Goal: Information Seeking & Learning: Learn about a topic

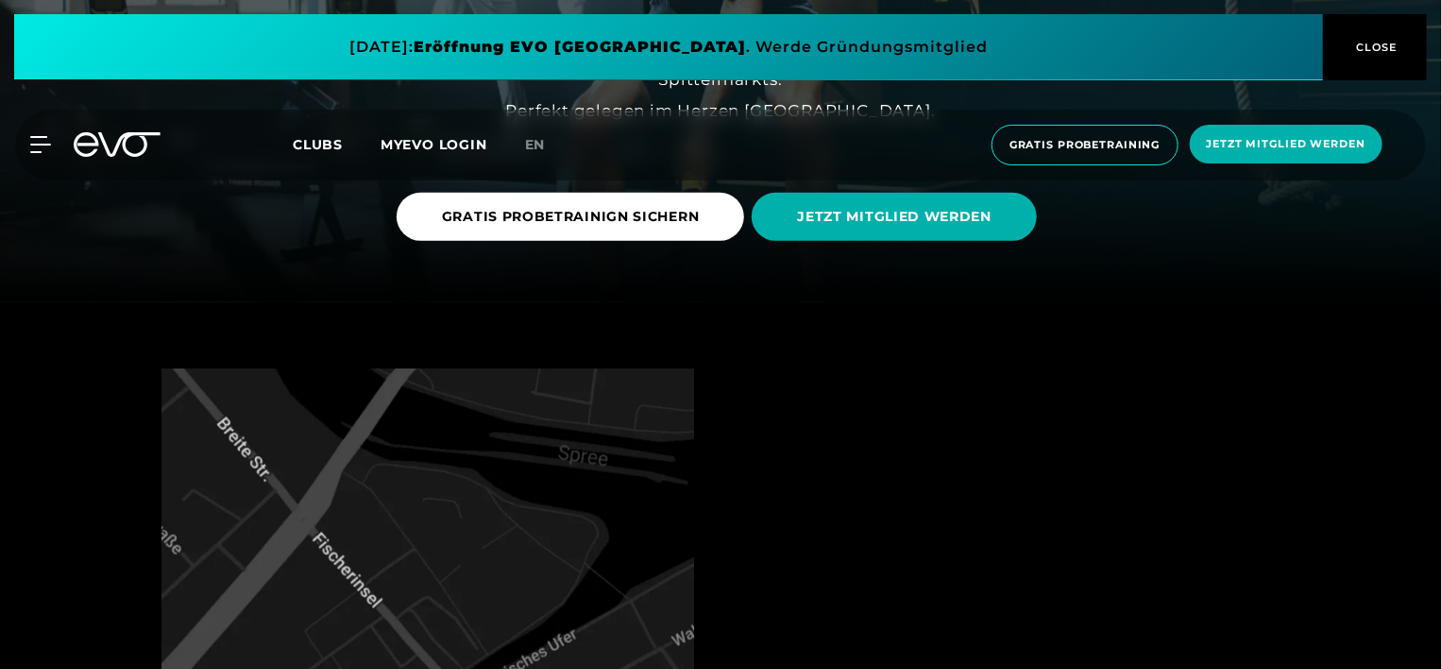
scroll to position [567, 0]
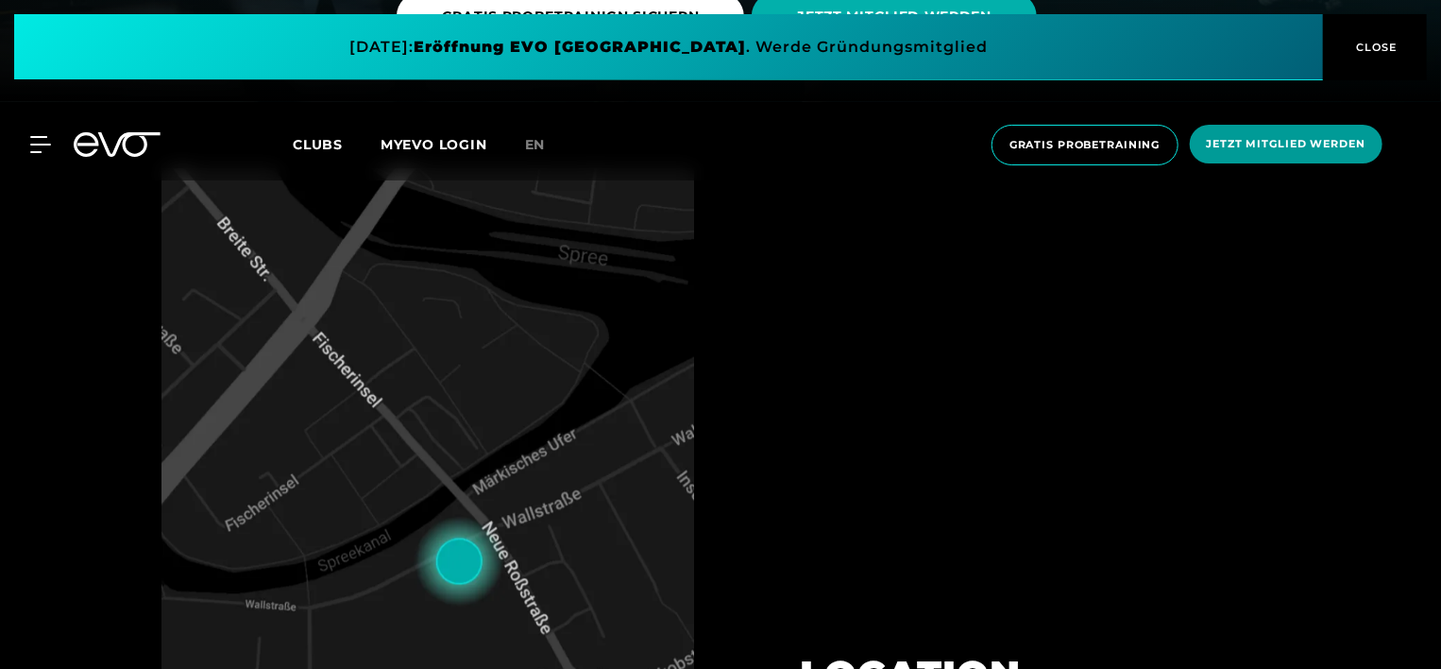
click at [1251, 144] on span "Jetzt Mitglied werden" at bounding box center [1286, 144] width 159 height 16
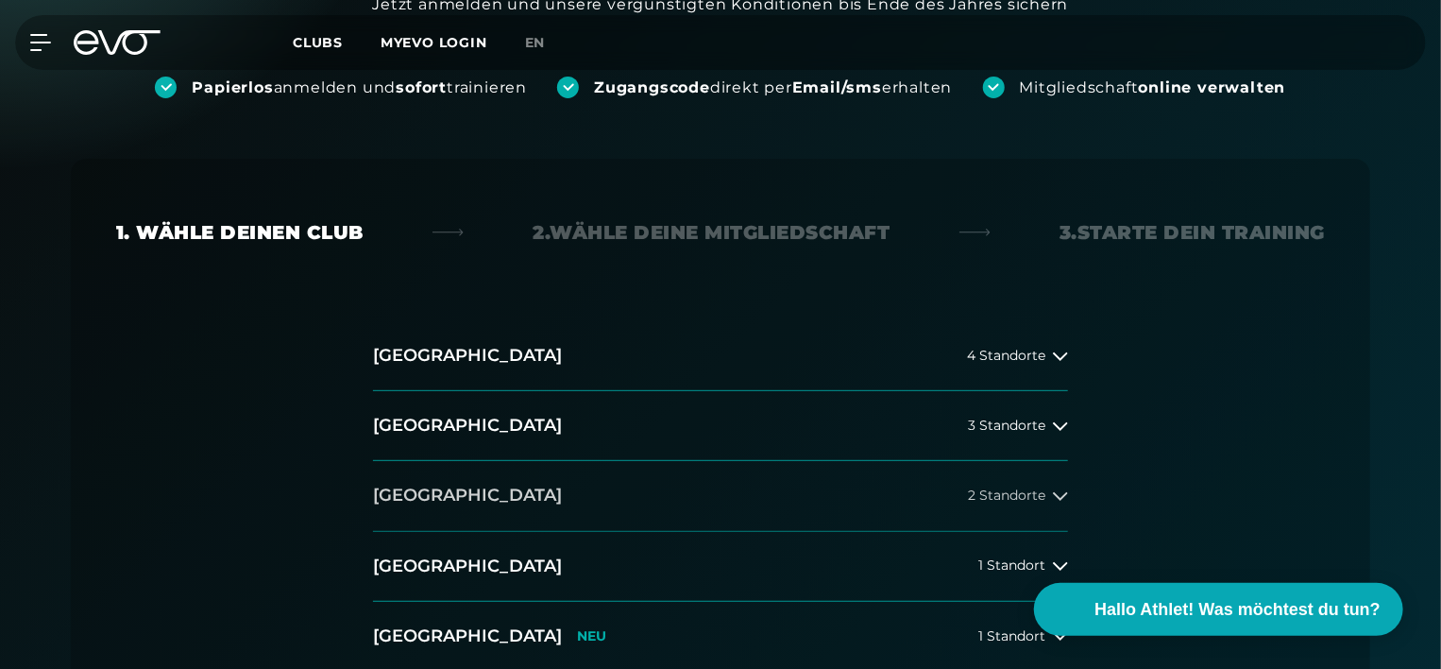
scroll to position [378, 0]
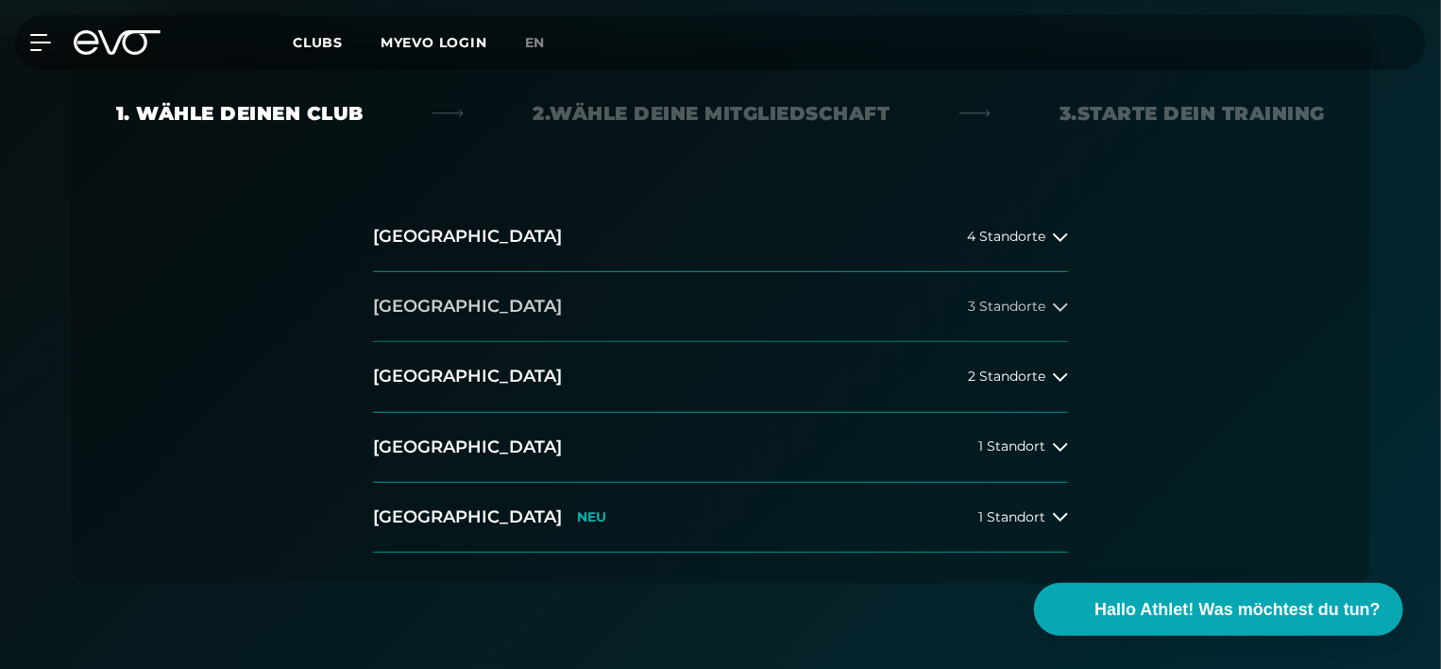
click at [552, 291] on button "[GEOGRAPHIC_DATA] 3 Standorte" at bounding box center [720, 307] width 695 height 70
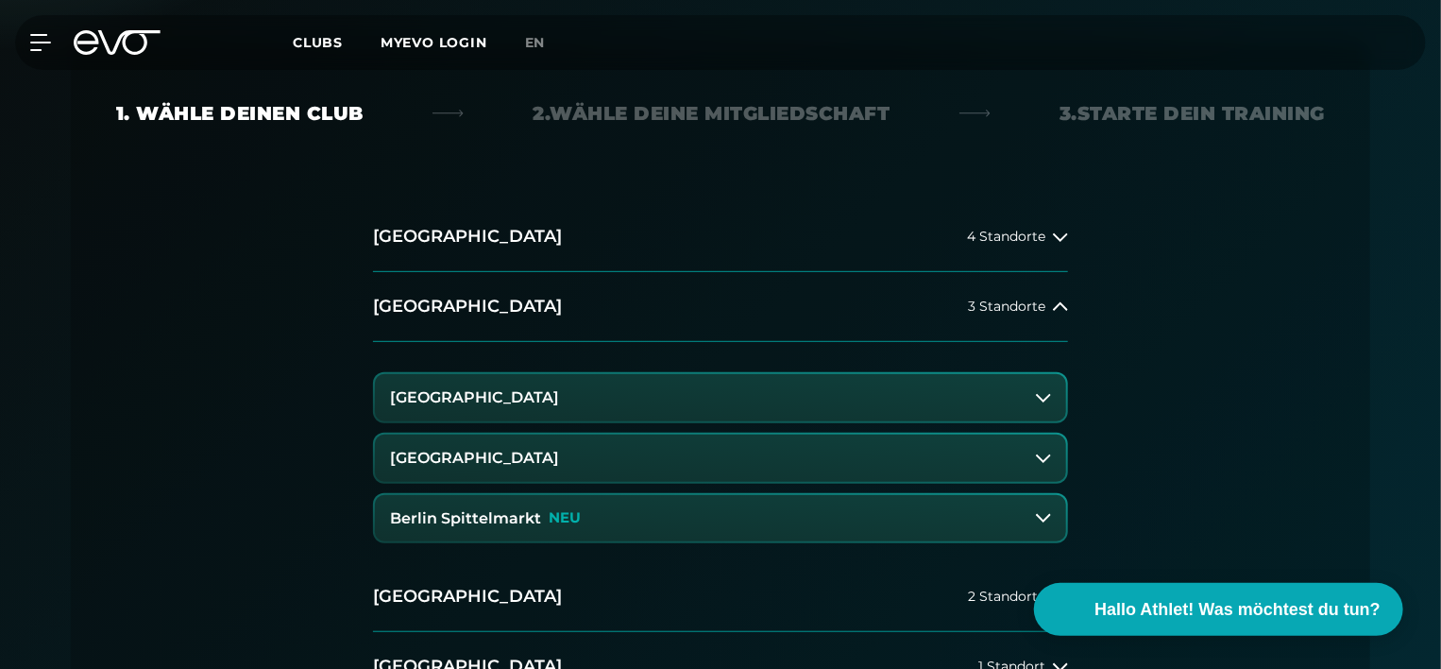
click at [824, 508] on button "Berlin Spittelmarkt NEU" at bounding box center [720, 518] width 691 height 47
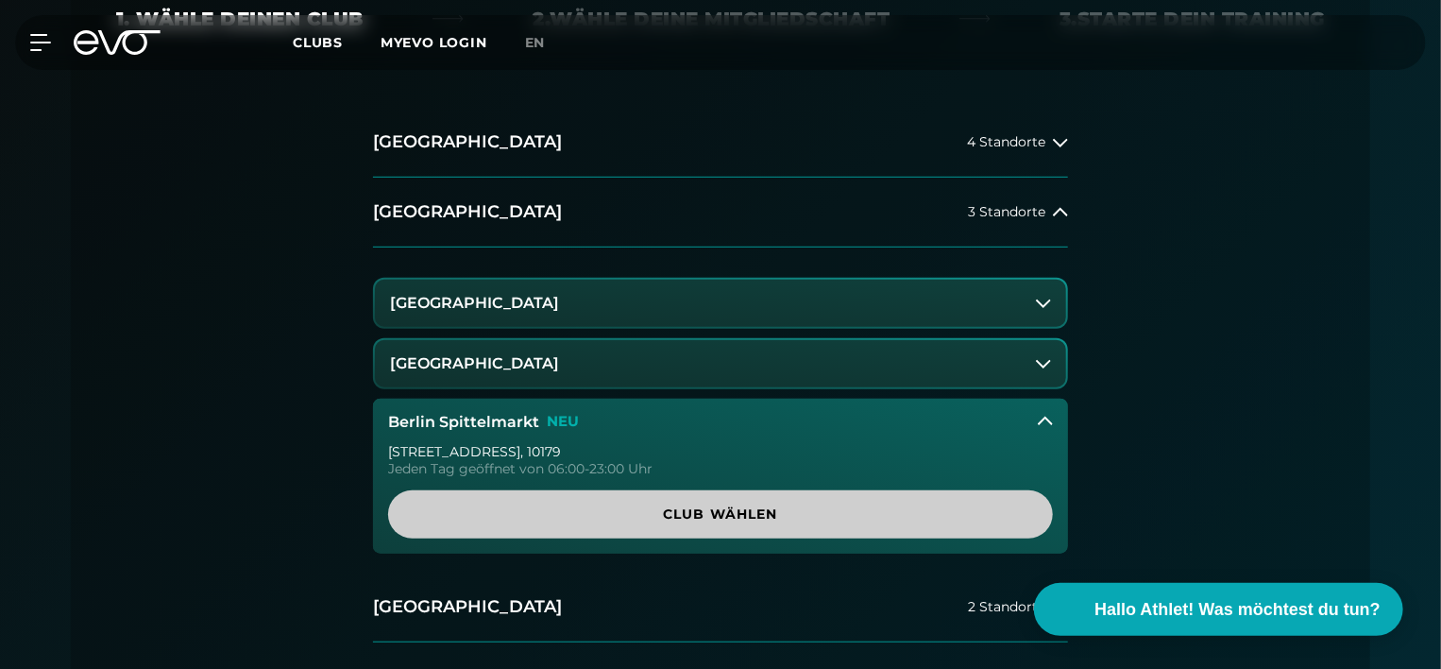
click at [626, 514] on span "Club wählen" at bounding box center [721, 514] width 574 height 20
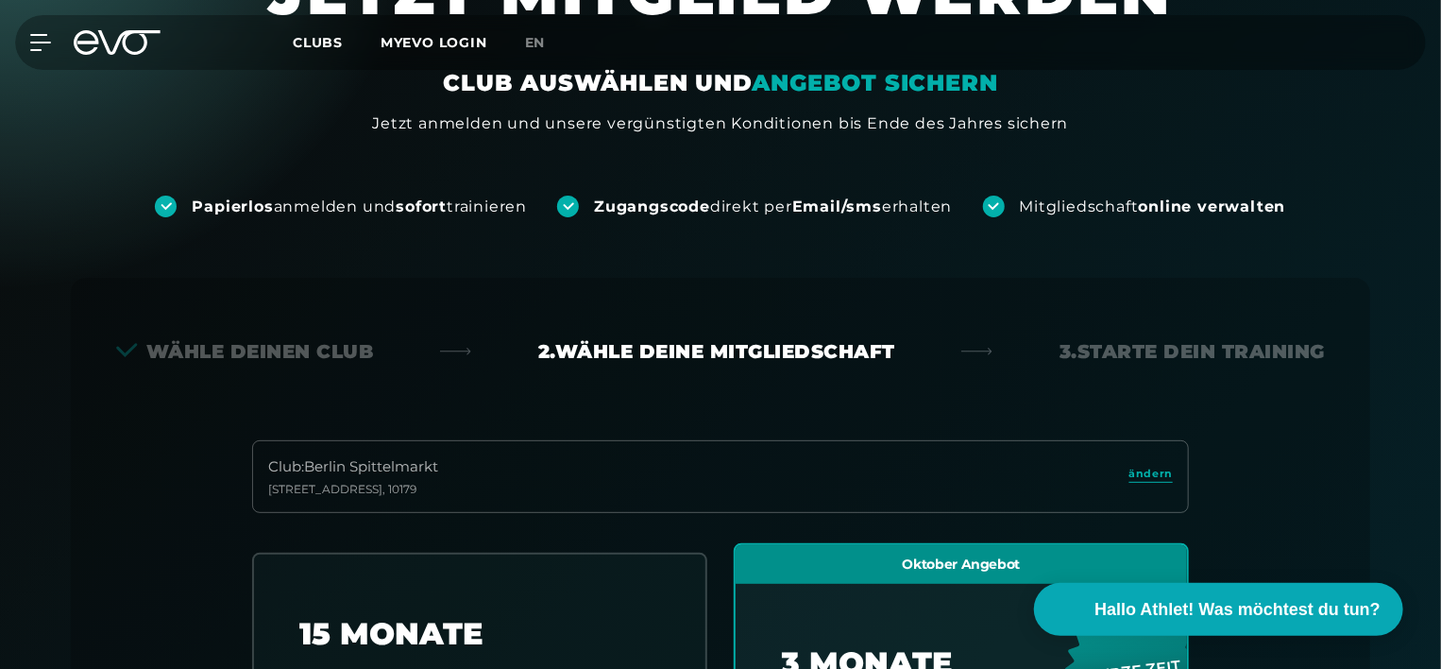
scroll to position [0, 0]
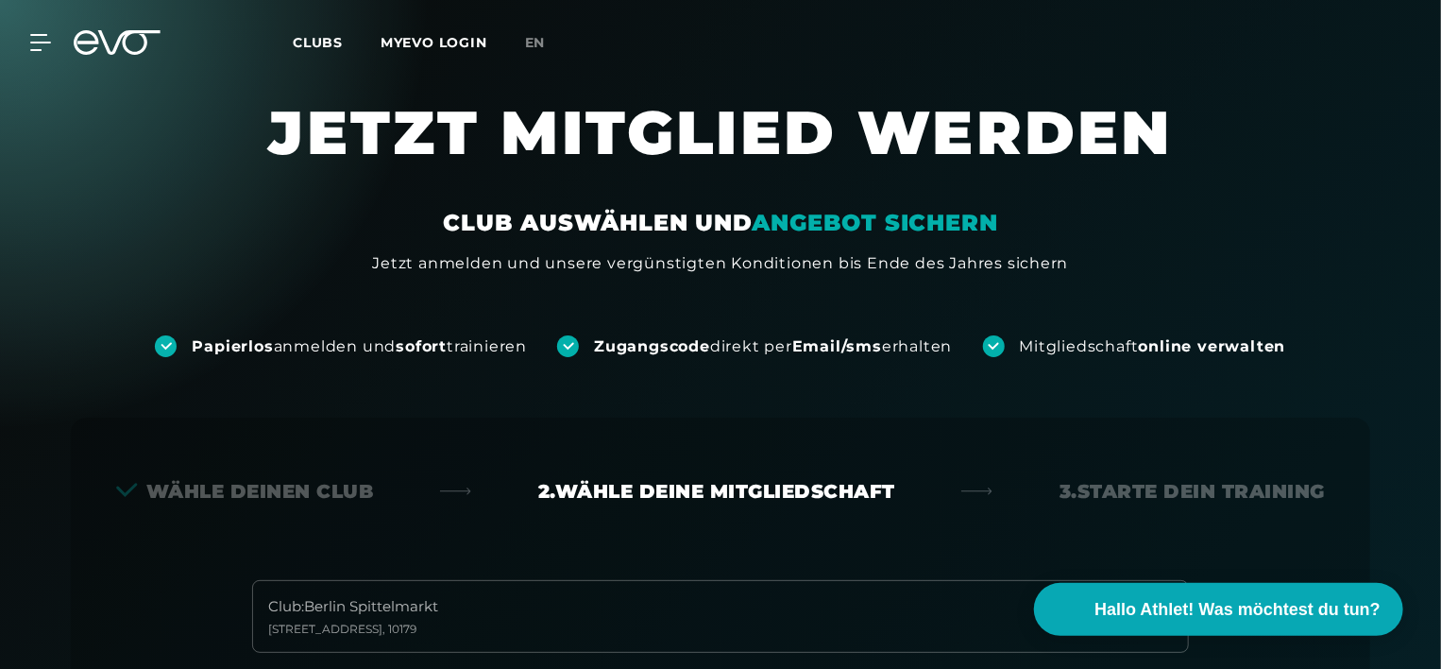
click at [303, 38] on span "Clubs" at bounding box center [318, 42] width 50 height 17
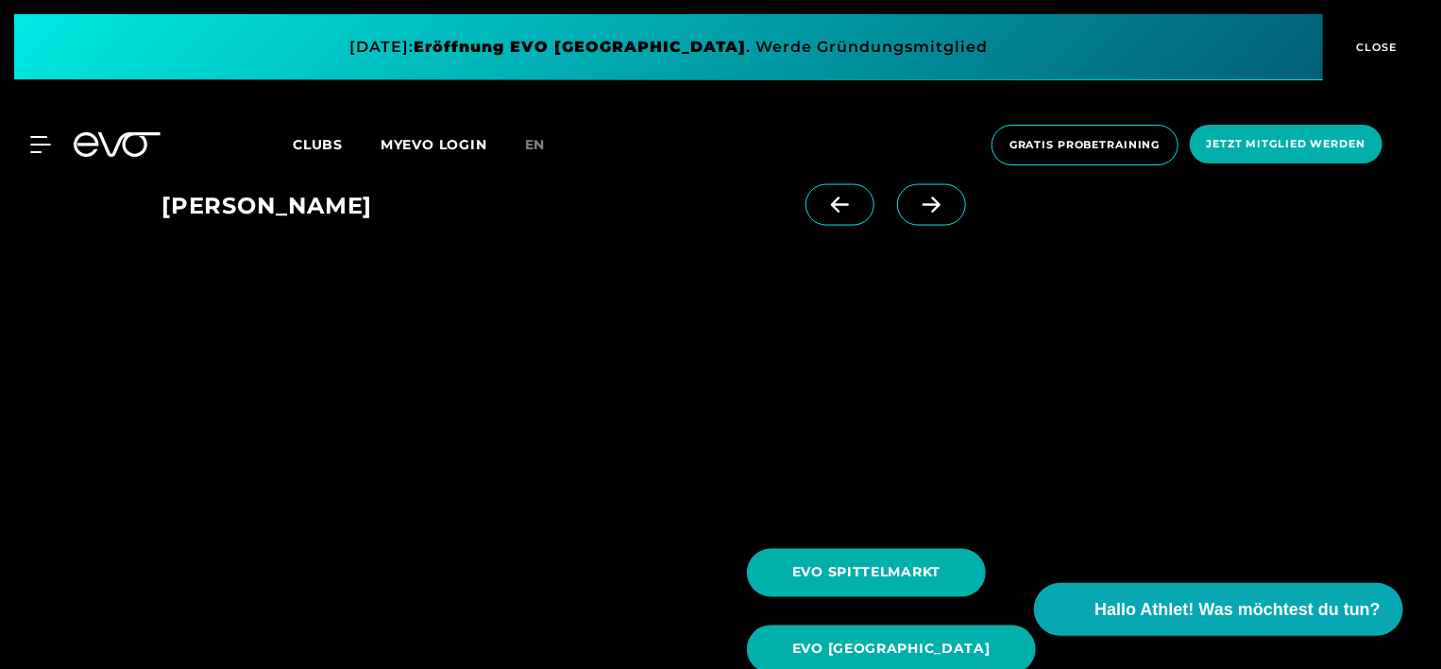
scroll to position [1700, 0]
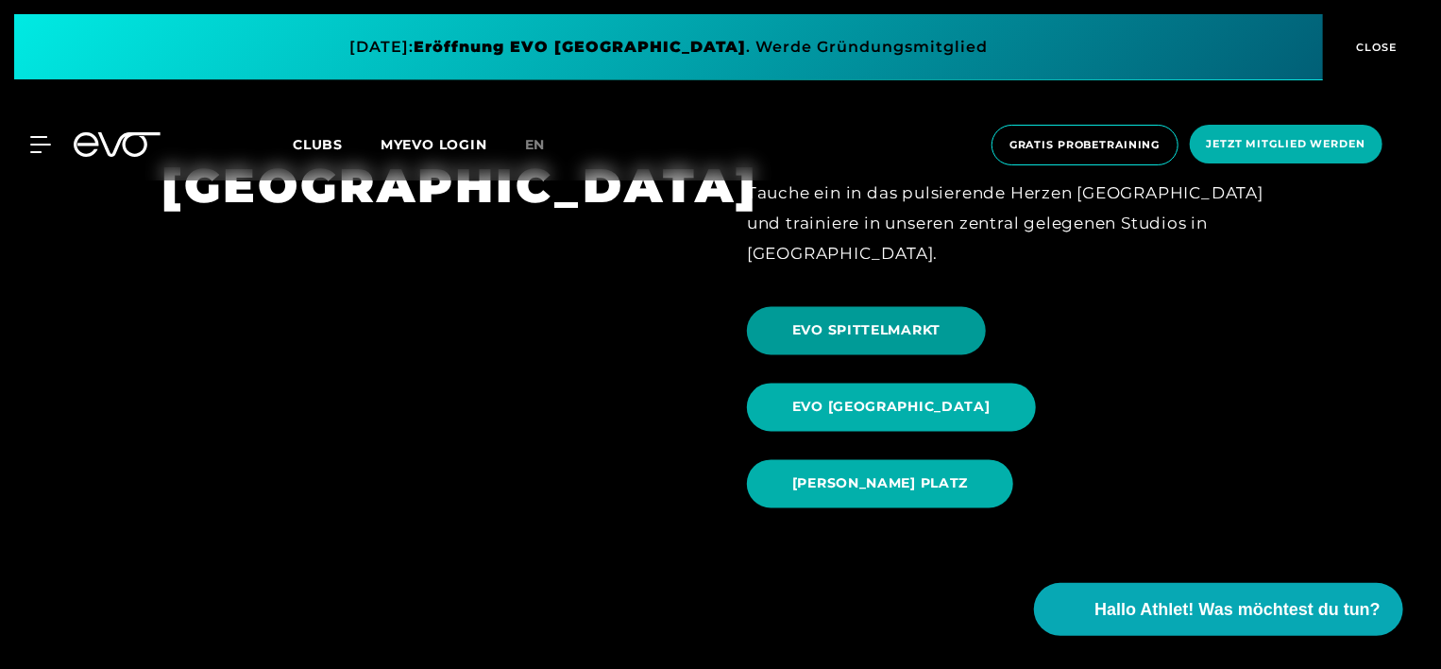
click at [888, 310] on span "EVO SPITTELMARKT" at bounding box center [866, 331] width 239 height 48
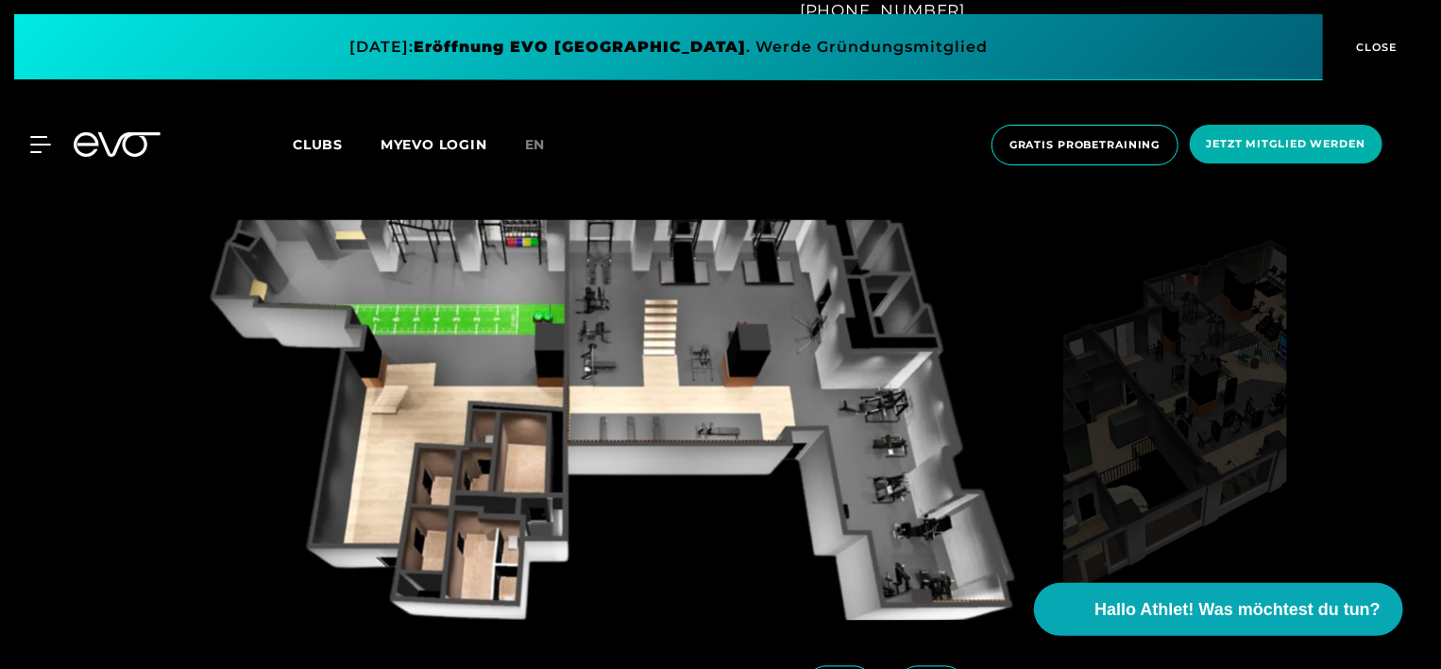
scroll to position [1606, 0]
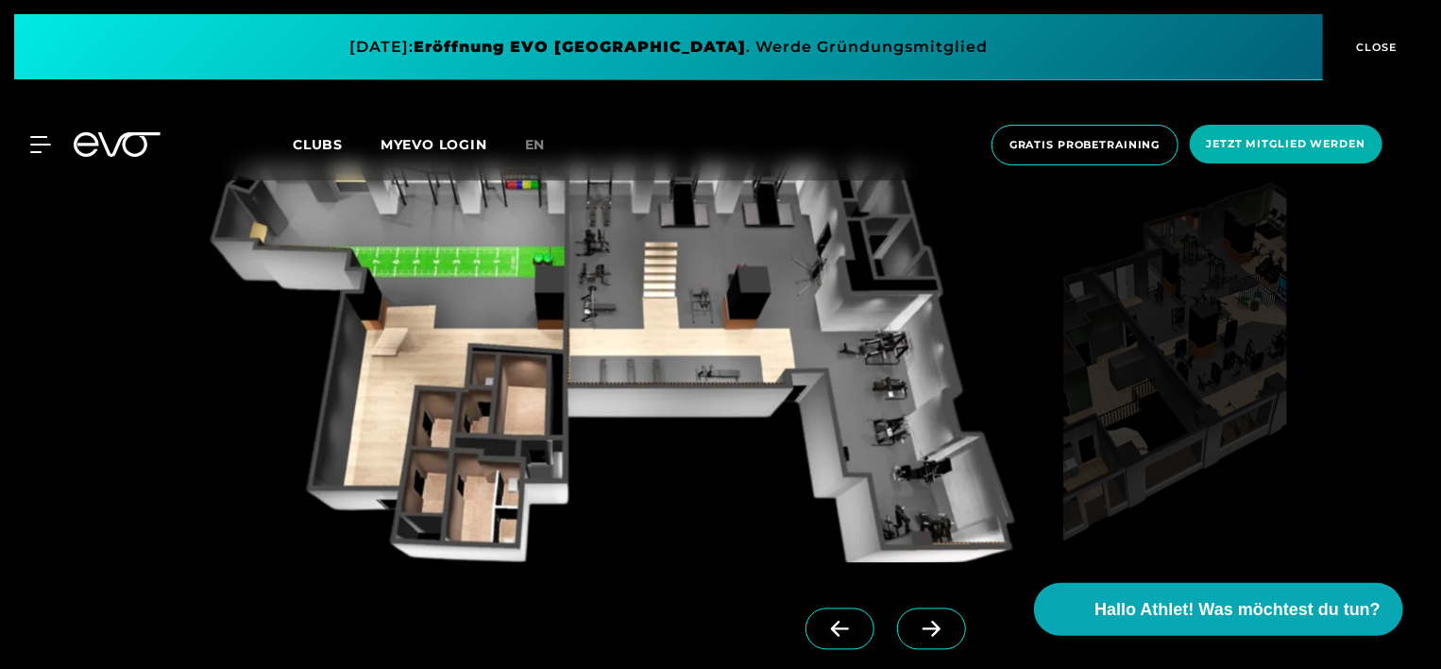
click at [915, 621] on icon at bounding box center [931, 629] width 33 height 17
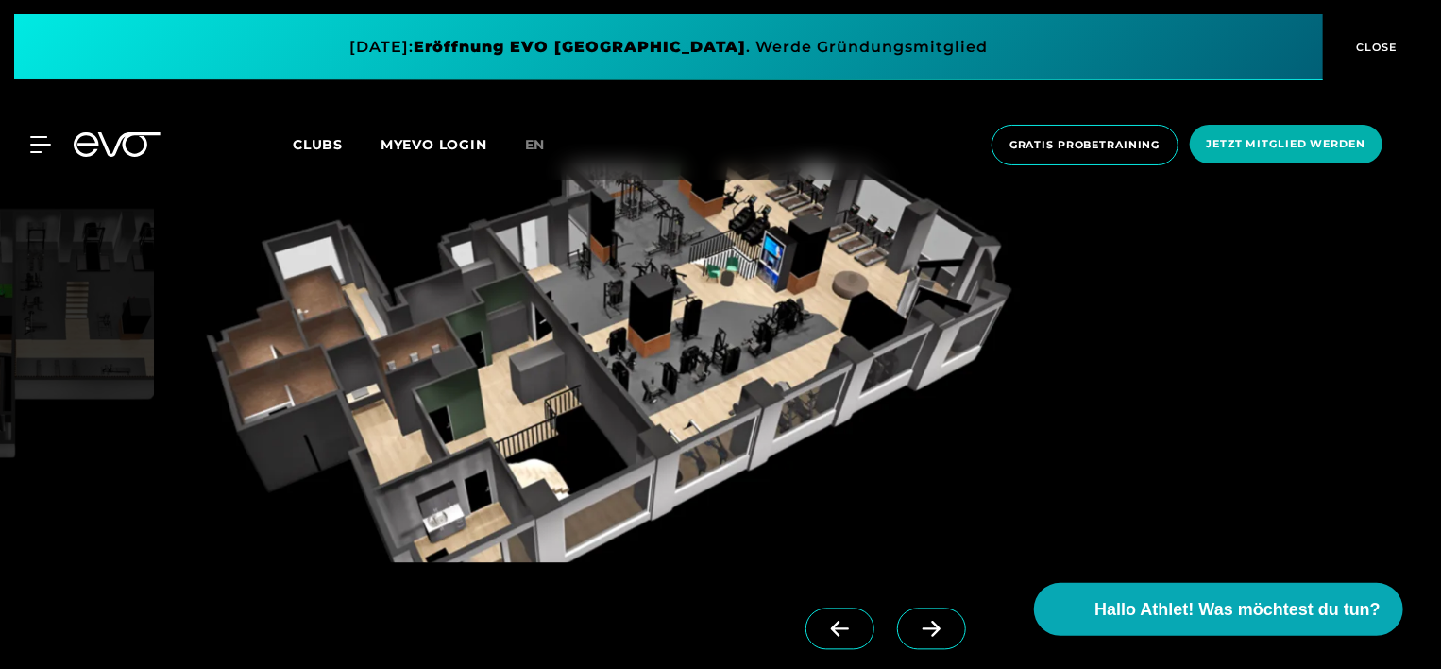
click at [915, 627] on icon at bounding box center [931, 629] width 33 height 17
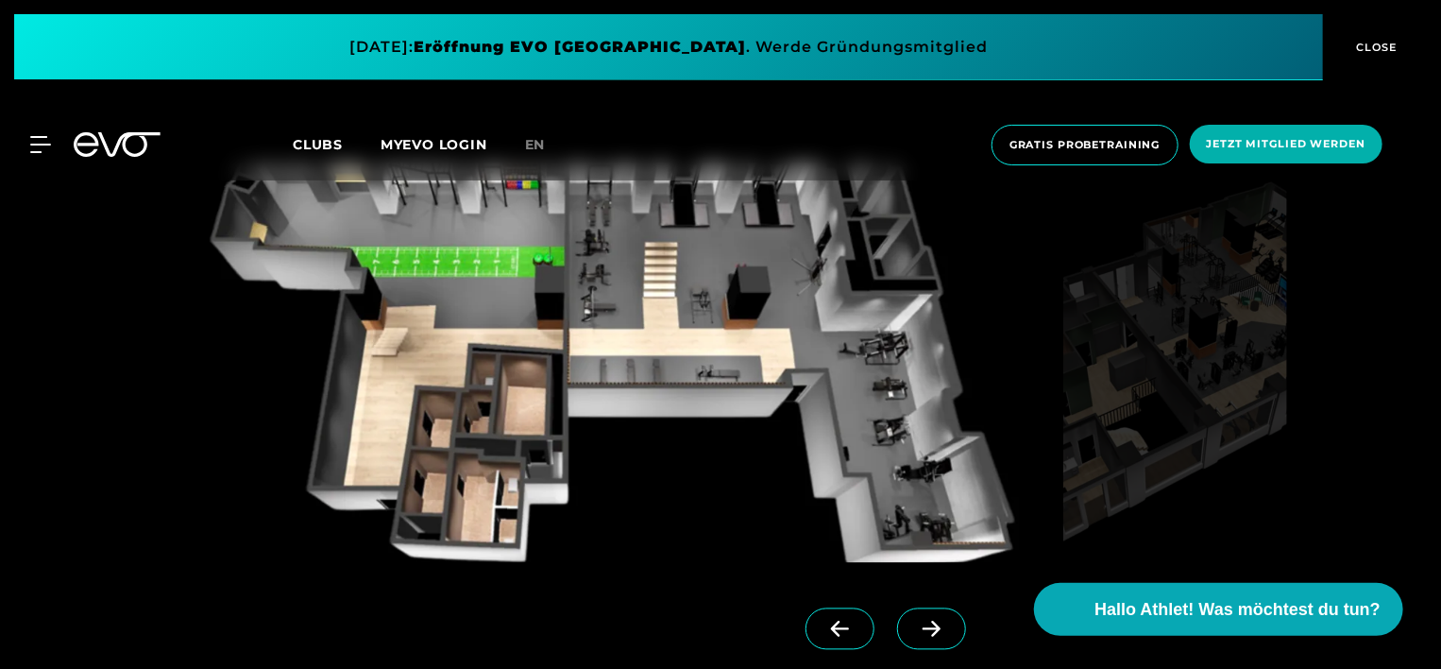
click at [923, 627] on icon at bounding box center [932, 629] width 18 height 16
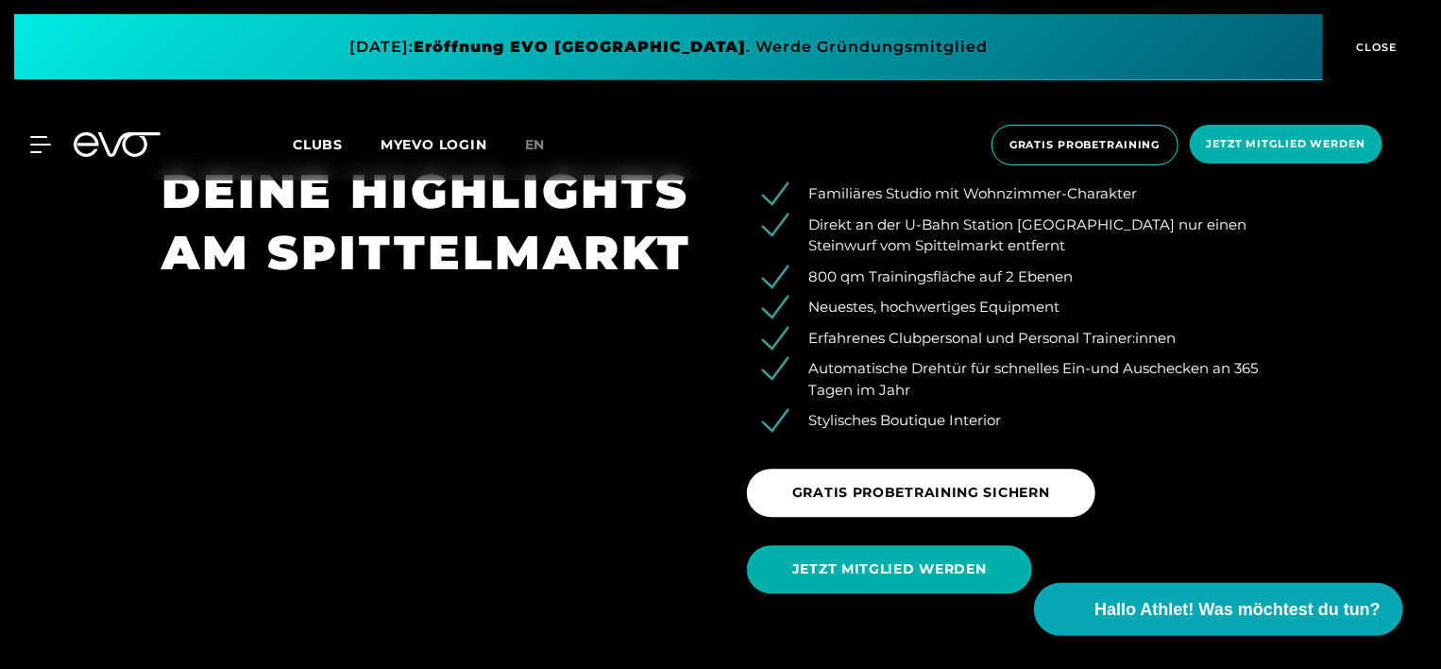
scroll to position [2172, 0]
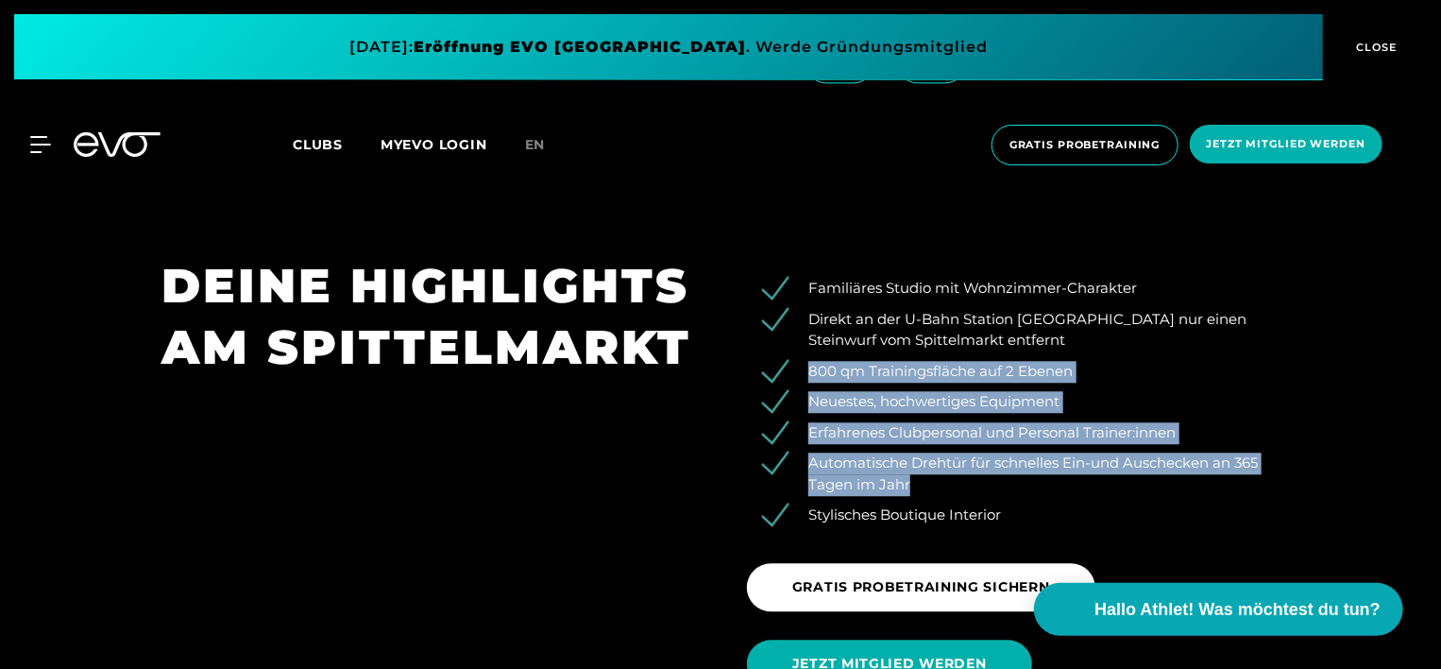
drag, startPoint x: 810, startPoint y: 370, endPoint x: 944, endPoint y: 480, distance: 172.5
click at [944, 480] on ul "Familiäres Studio mit Wohnzimmer-Charakter Direkt an der U-Bahn Station [GEOGRA…" at bounding box center [1013, 402] width 533 height 248
click at [917, 480] on li "Automatische Drehtür für schnelles Ein-und Auschecken an 365 Tagen im Jahr" at bounding box center [1027, 473] width 504 height 43
click at [986, 479] on li "Automatische Drehtür für schnelles Ein-und Auschecken an 365 Tagen im Jahr" at bounding box center [1027, 473] width 504 height 43
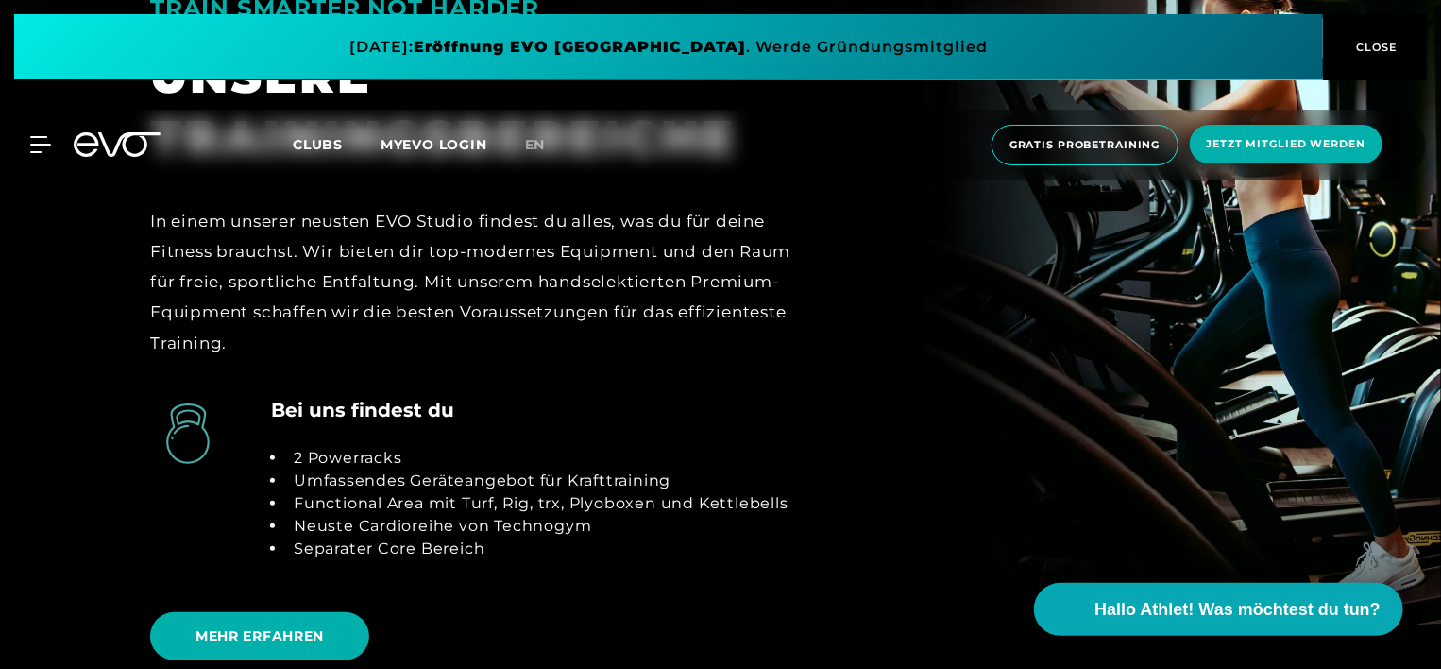
scroll to position [3684, 0]
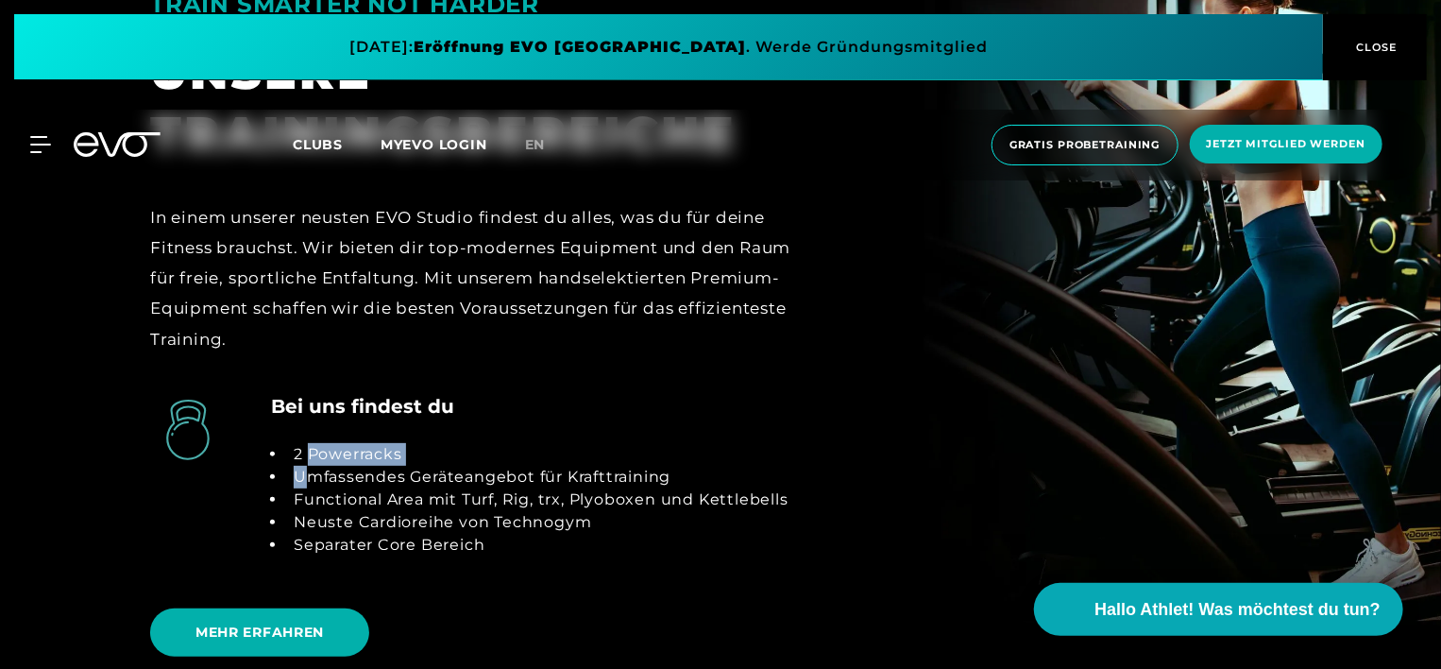
drag, startPoint x: 308, startPoint y: 447, endPoint x: 314, endPoint y: 461, distance: 15.3
click at [314, 461] on ul "2 Powerracks Umfassendes Geräteangebot für Krafttraining Functional Area mit Tu…" at bounding box center [530, 499] width 518 height 113
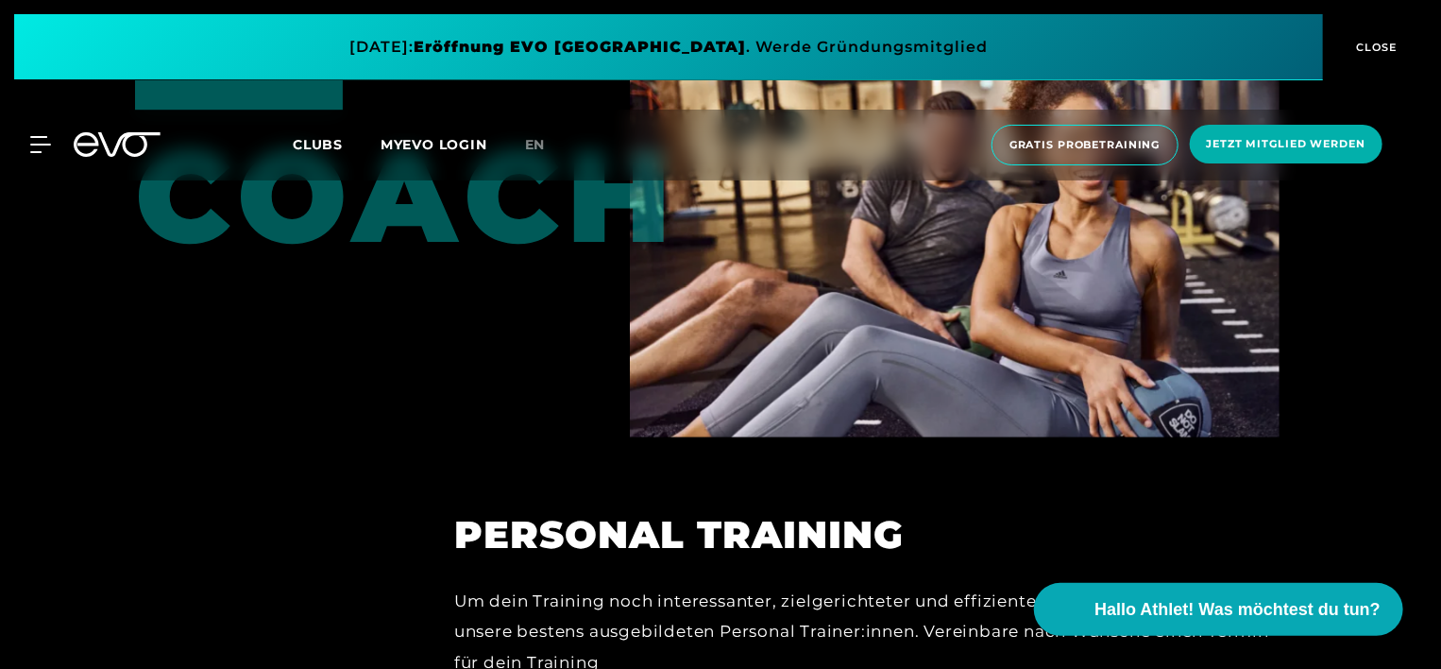
scroll to position [5761, 0]
